Goal: Navigation & Orientation: Find specific page/section

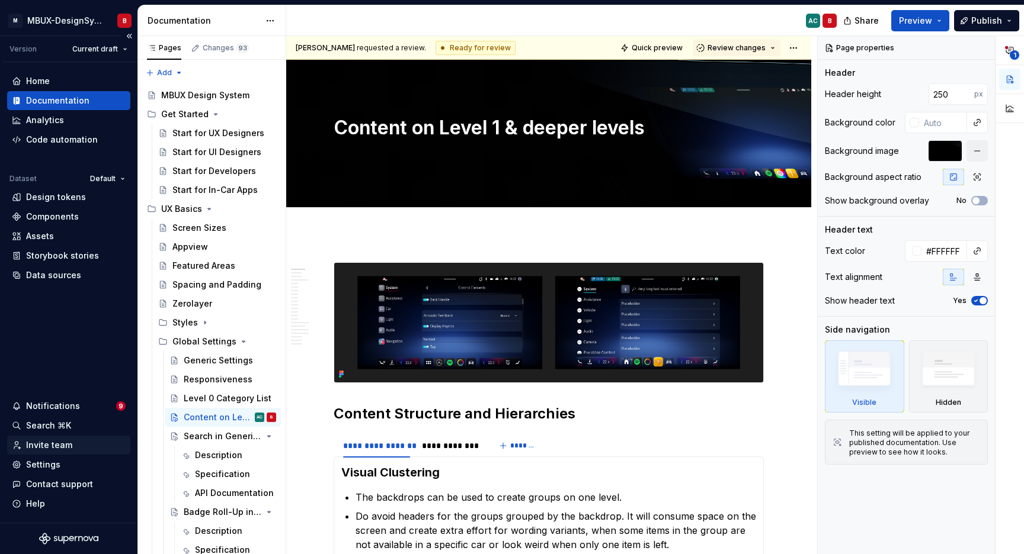
click at [59, 447] on div "Invite team" at bounding box center [49, 445] width 46 height 12
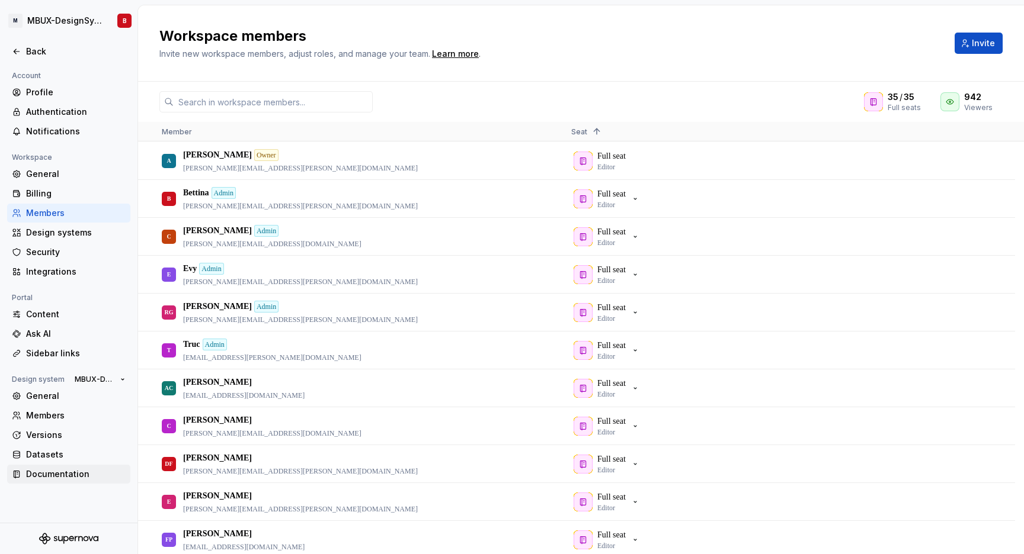
click at [73, 475] on div "Documentation" at bounding box center [76, 475] width 100 height 12
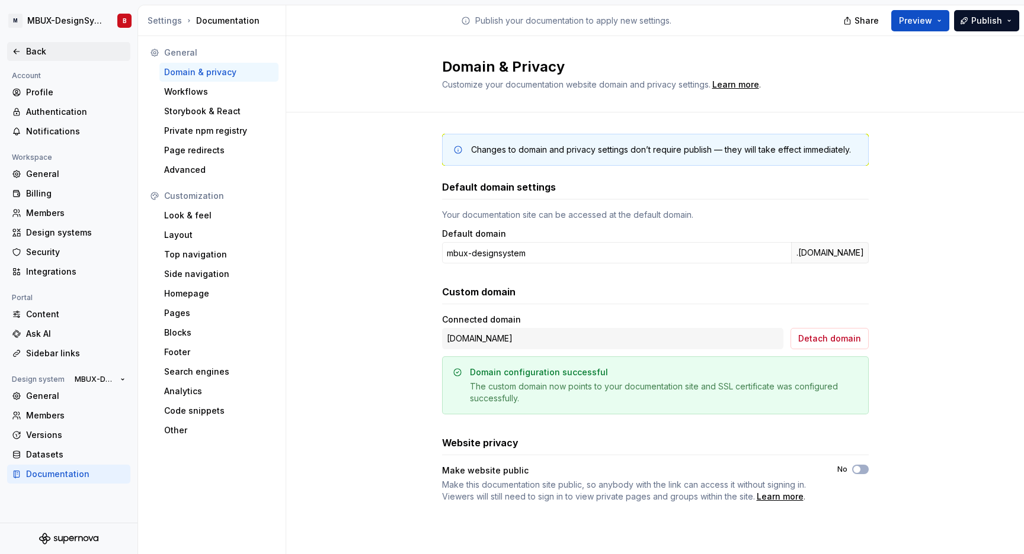
click at [28, 56] on div "Back" at bounding box center [76, 52] width 100 height 12
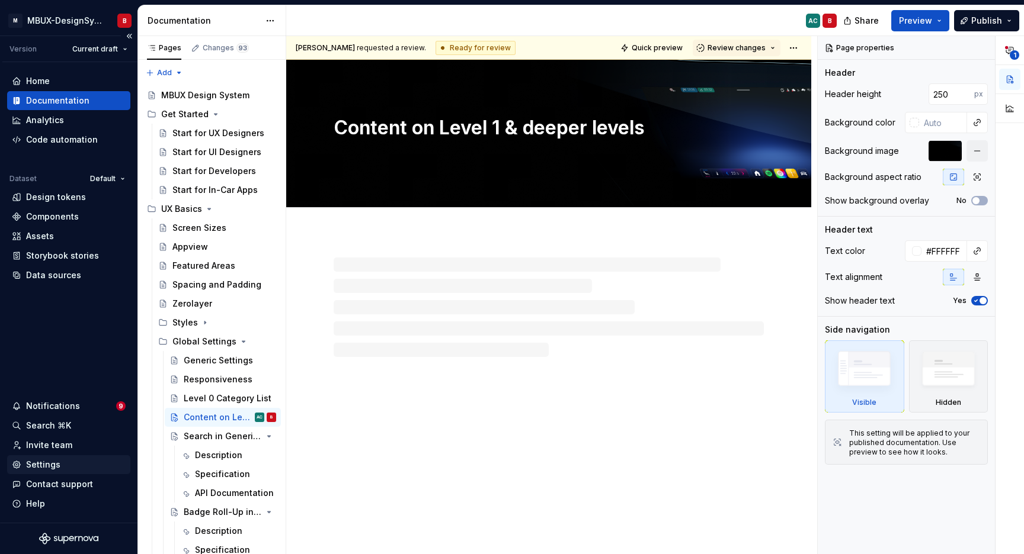
type textarea "*"
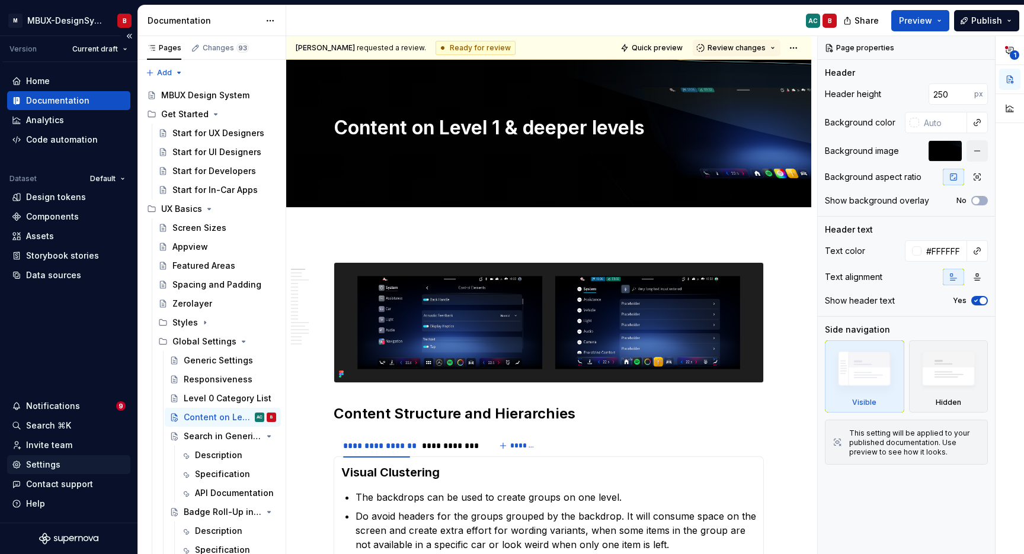
click at [43, 460] on div "Settings" at bounding box center [43, 465] width 34 height 12
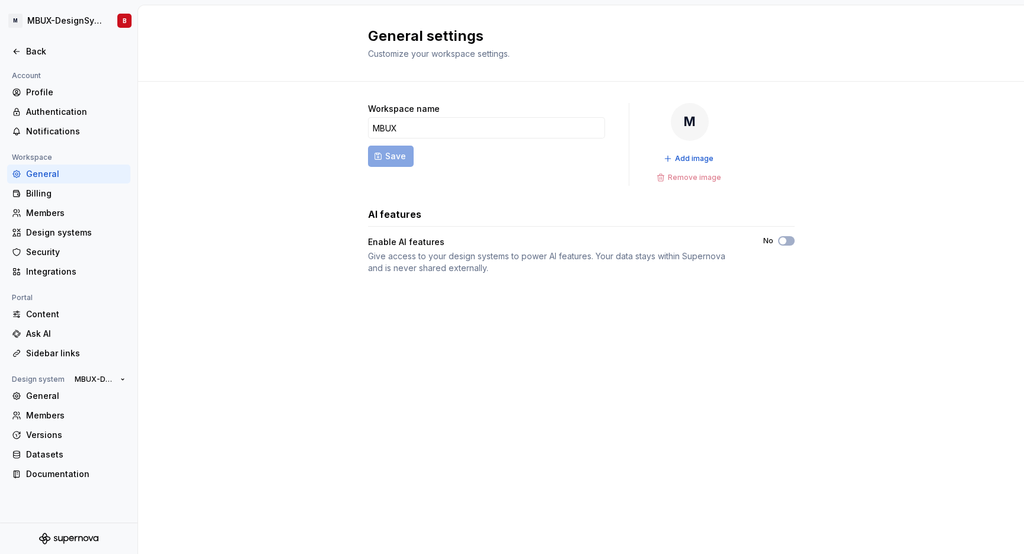
drag, startPoint x: 23, startPoint y: 53, endPoint x: 38, endPoint y: 65, distance: 19.4
click at [23, 53] on div "Back" at bounding box center [69, 52] width 114 height 12
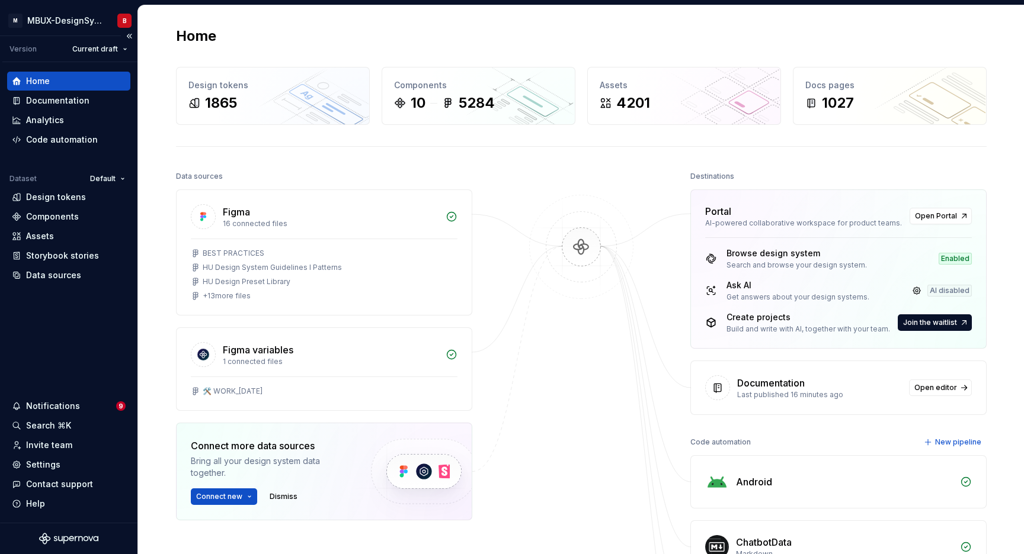
drag, startPoint x: 63, startPoint y: 277, endPoint x: 100, endPoint y: 286, distance: 38.4
click at [63, 277] on div "Data sources" at bounding box center [53, 275] width 55 height 12
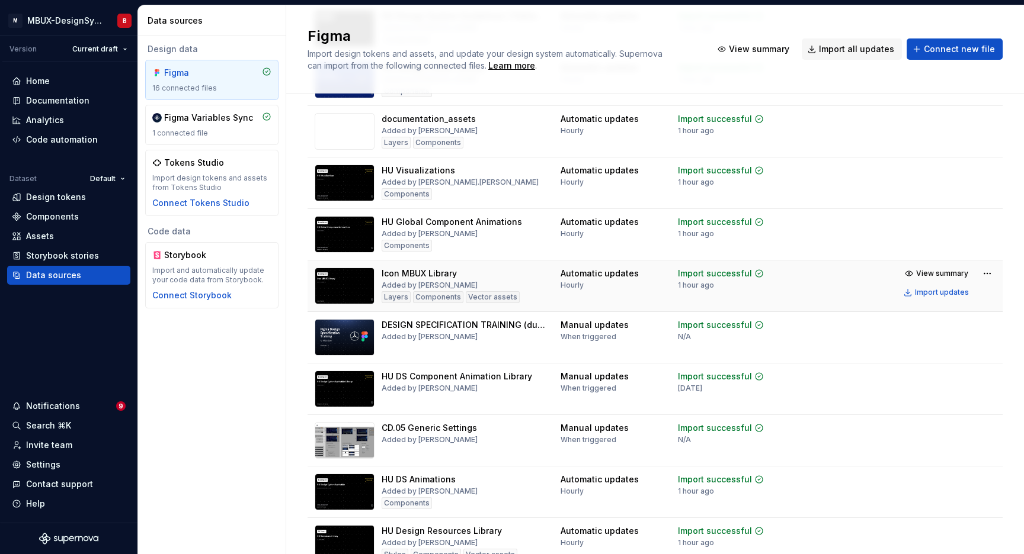
scroll to position [182, 0]
